Goal: Information Seeking & Learning: Check status

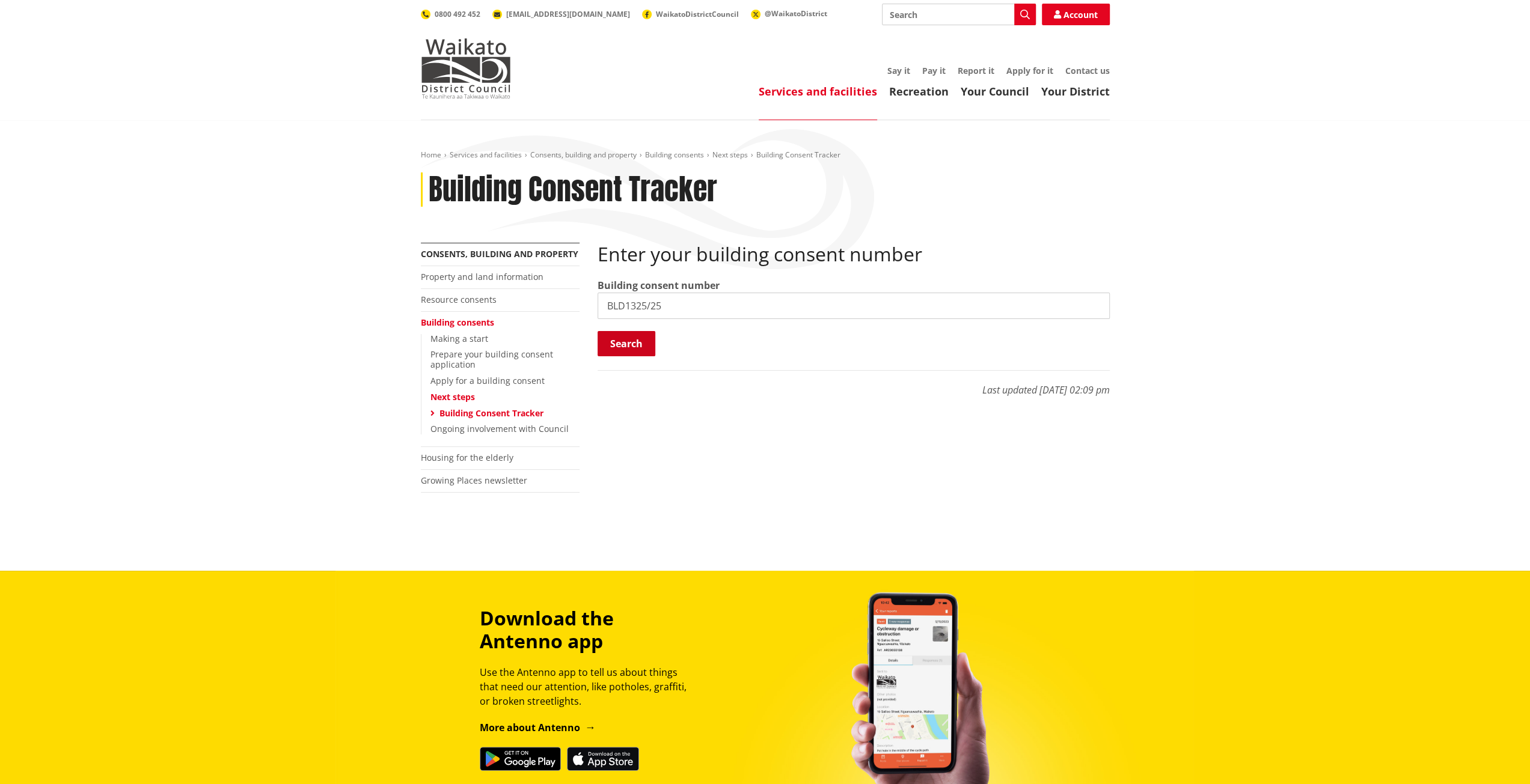
type input "BLD1325/25"
click at [636, 340] on button "Search" at bounding box center [626, 344] width 58 height 25
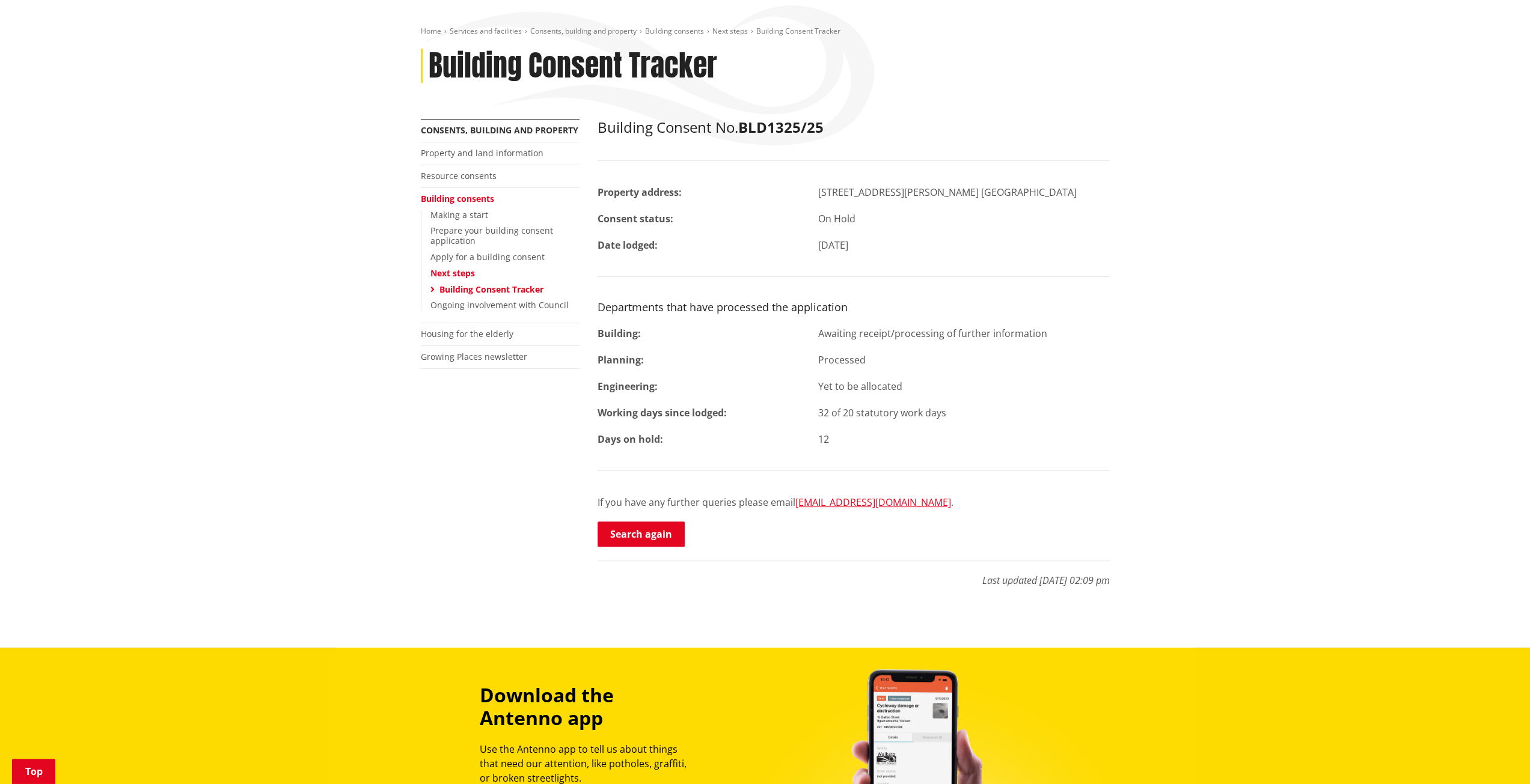
scroll to position [60, 0]
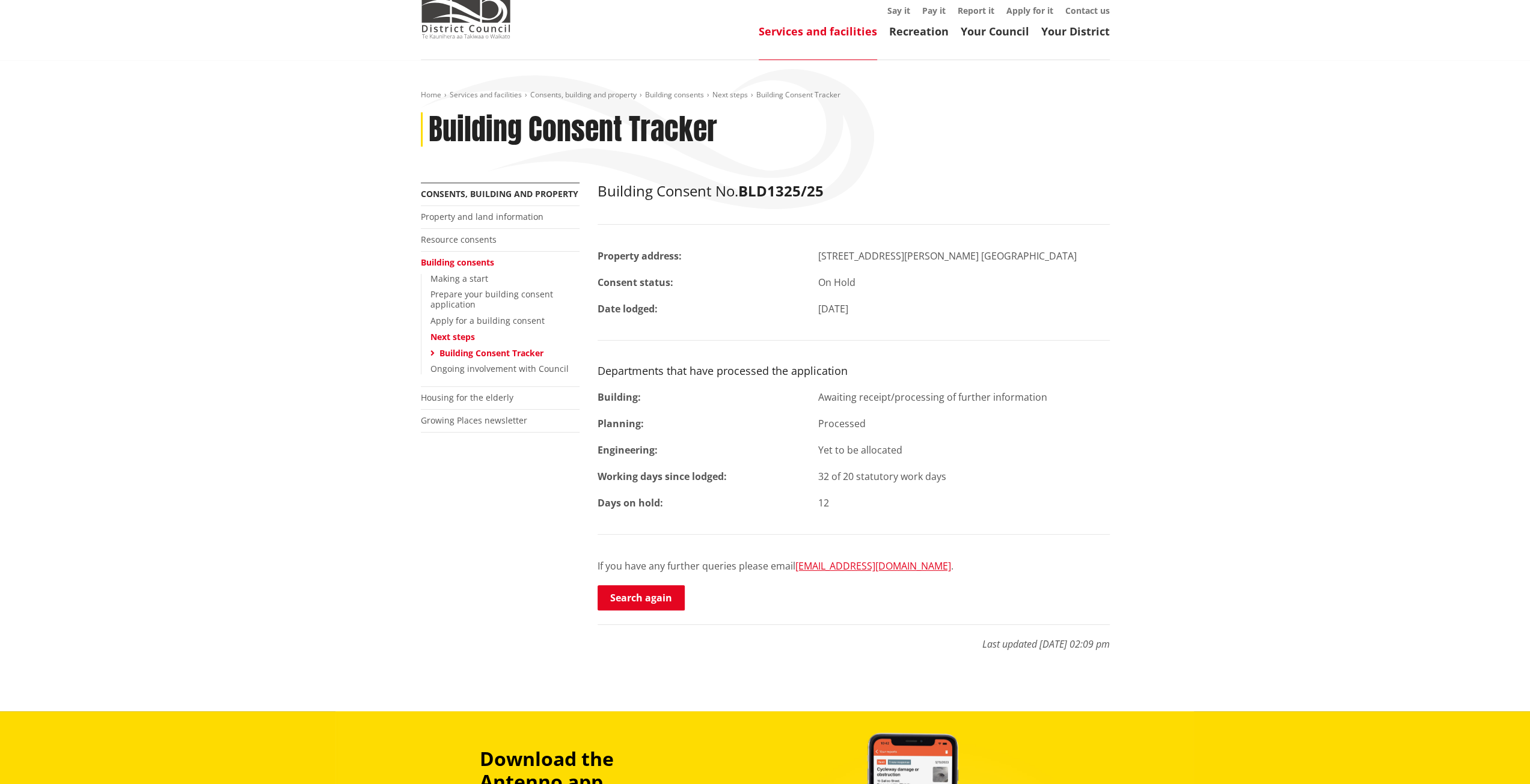
click at [1045, 464] on div "Building Consent No. BLD1325/25 Property address: 26 Jackson Street NGARUAWAHIA…" at bounding box center [853, 397] width 513 height 429
click at [646, 603] on link "Search again" at bounding box center [641, 598] width 87 height 25
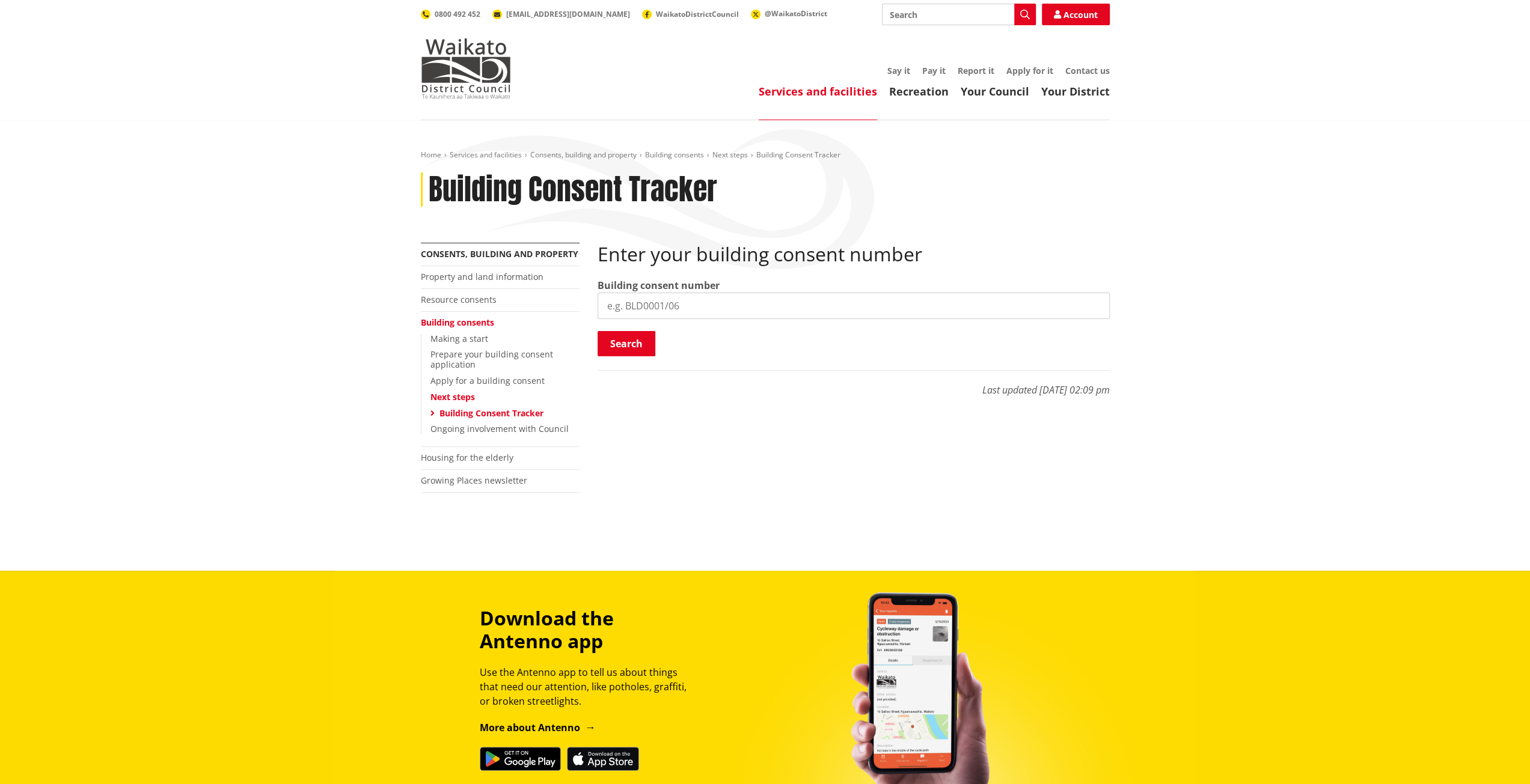
click at [705, 298] on input "search" at bounding box center [853, 306] width 513 height 27
paste input "BLD0177/26"
type input "BLD0177/26"
click at [624, 335] on button "Search" at bounding box center [626, 344] width 58 height 25
